Goal: Task Accomplishment & Management: Use online tool/utility

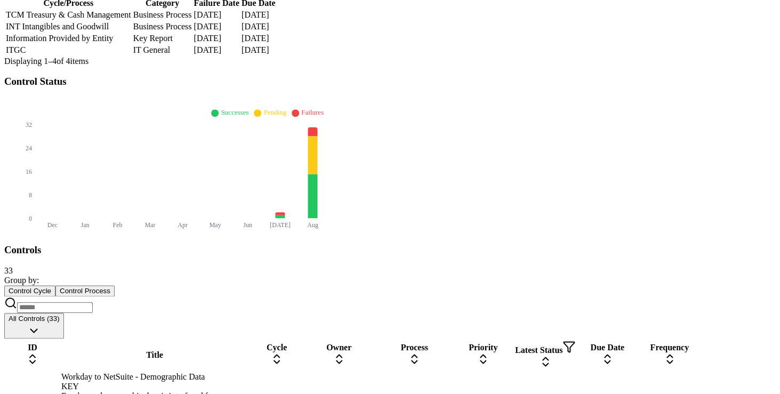
scroll to position [334, 0]
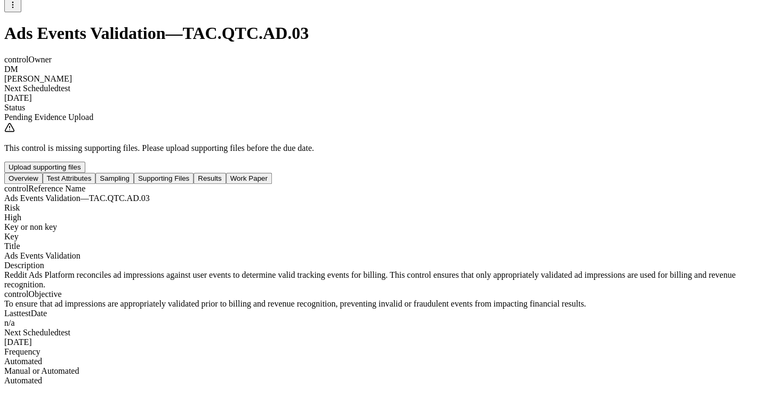
scroll to position [154, 0]
click at [96, 173] on button "Test Attributes" at bounding box center [69, 178] width 53 height 11
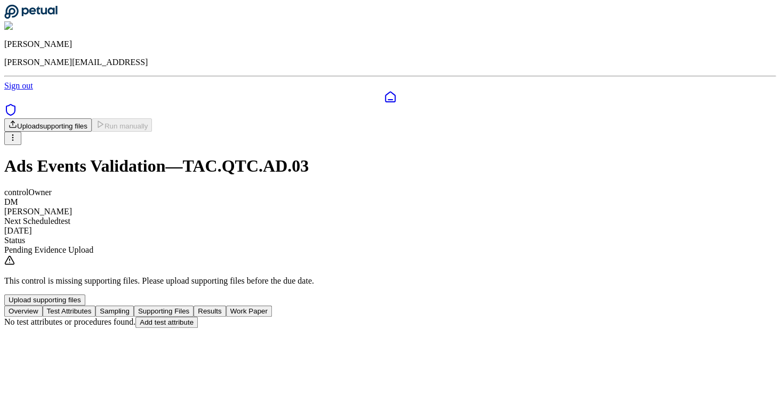
click at [194, 306] on button "Supporting Files" at bounding box center [164, 311] width 60 height 11
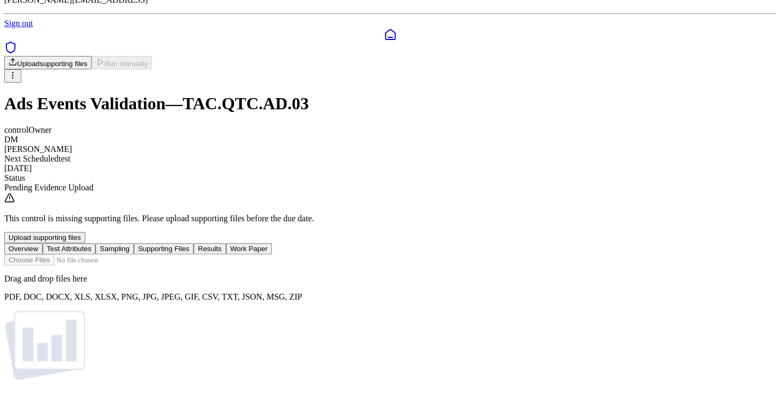
scroll to position [131, 0]
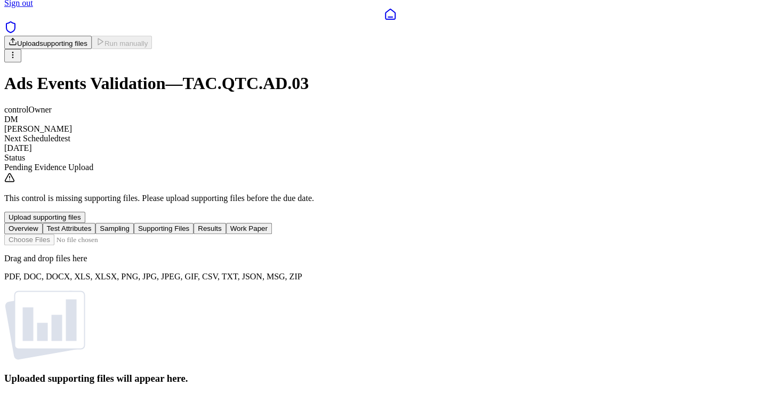
click at [125, 234] on input "file" at bounding box center [64, 239] width 121 height 11
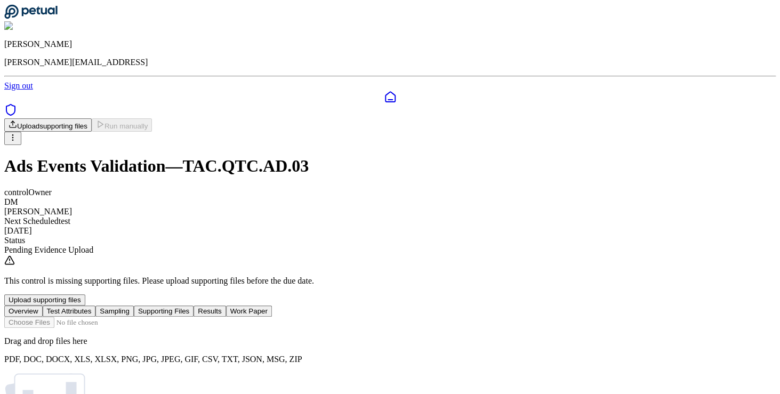
scroll to position [6, 0]
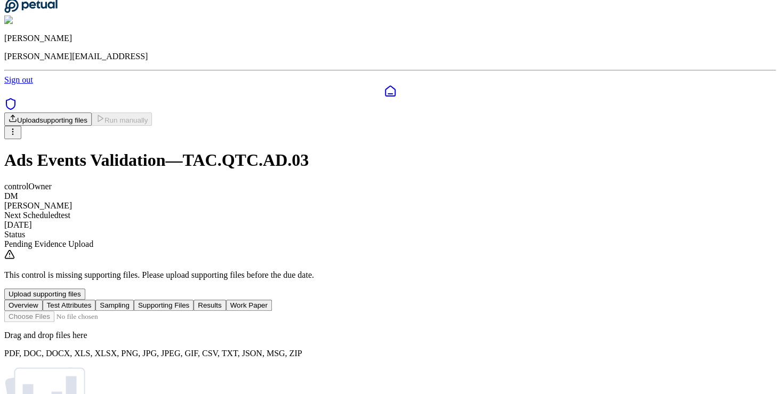
click at [43, 300] on button "Overview" at bounding box center [23, 305] width 38 height 11
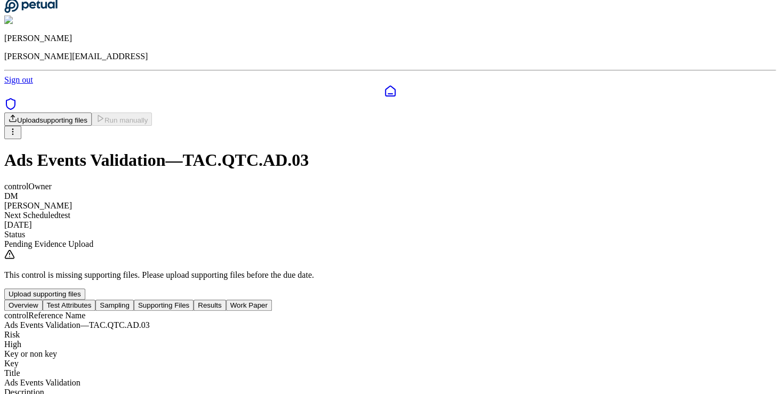
click at [384, 85] on icon at bounding box center [390, 91] width 13 height 13
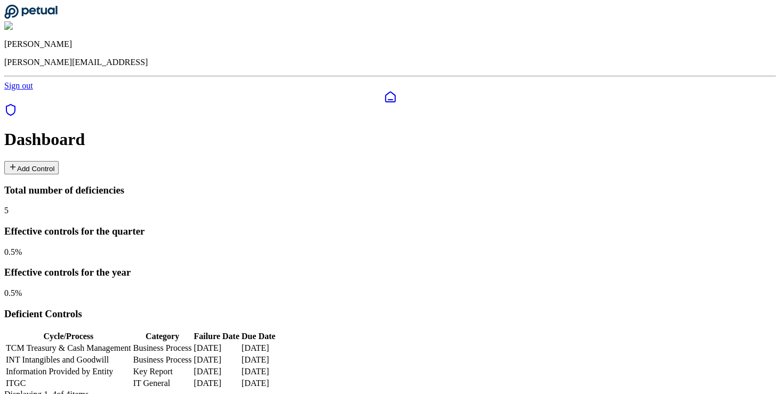
click at [385, 92] on icon at bounding box center [390, 97] width 10 height 10
